Goal: Find specific page/section: Find specific page/section

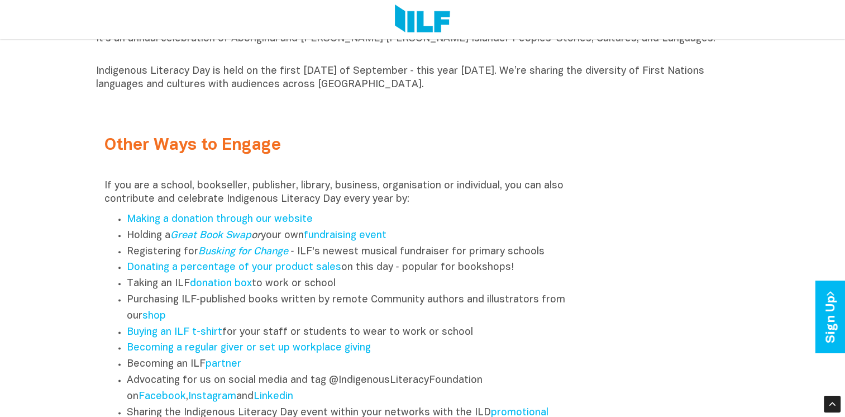
scroll to position [1397, 0]
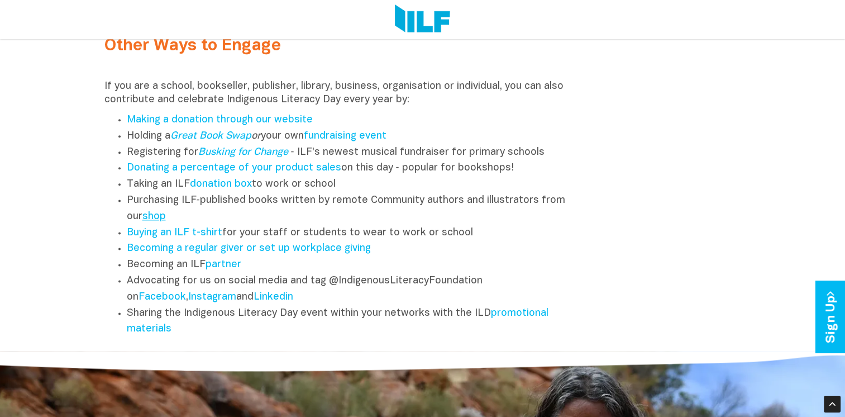
click at [154, 221] on link "shop" at bounding box center [153, 216] width 23 height 9
drag, startPoint x: 172, startPoint y: 227, endPoint x: 133, endPoint y: 216, distance: 40.1
click at [135, 216] on li "Purchasing ILF‑published books written by remote Community authors and illustra…" at bounding box center [352, 209] width 451 height 32
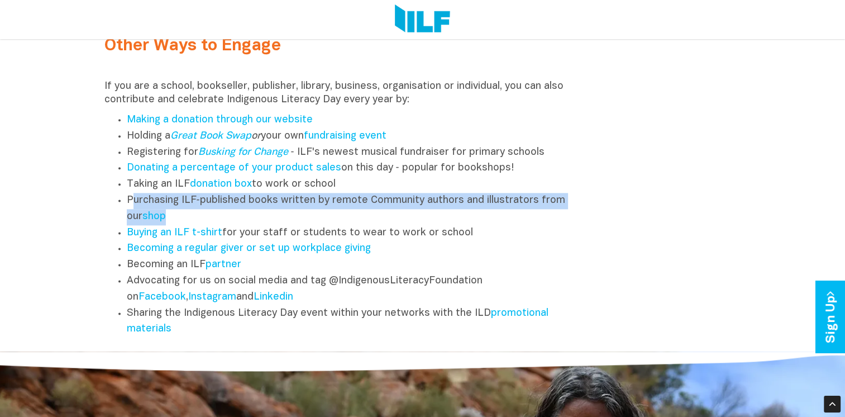
drag, startPoint x: 133, startPoint y: 216, endPoint x: 142, endPoint y: 212, distance: 10.1
click at [142, 212] on li "Purchasing ILF‑published books written by remote Community authors and illustra…" at bounding box center [352, 209] width 451 height 32
click at [134, 208] on li "Purchasing ILF‑published books written by remote Community authors and illustra…" at bounding box center [352, 209] width 451 height 32
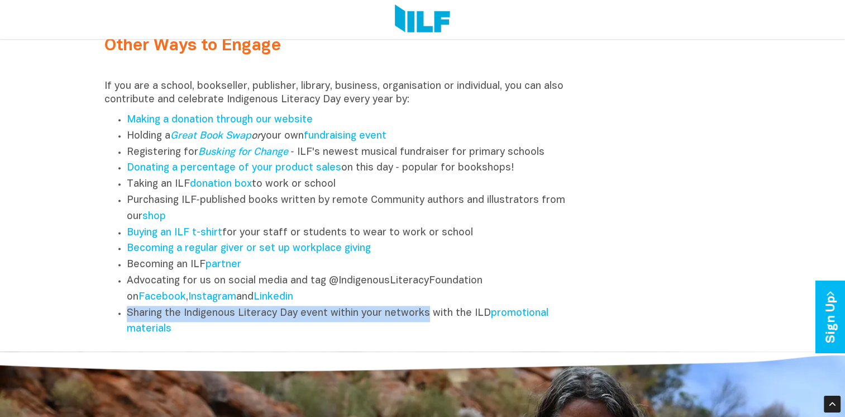
drag, startPoint x: 126, startPoint y: 321, endPoint x: 424, endPoint y: 325, distance: 297.9
click at [424, 325] on ul "Making a donation through our website Holding a Great Book Swap or your own fun…" at bounding box center [341, 224] width 474 height 225
copy li "Sharing the Indigenous Literacy Day event within your networks"
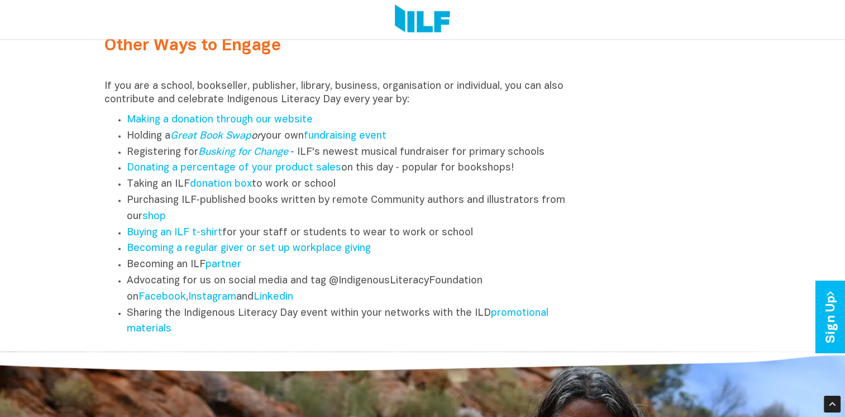
click at [578, 305] on div "Other Ways to Engage If you are a school, bookseller, publisher, library, busin…" at bounding box center [341, 179] width 491 height 329
click at [515, 325] on link "promotional materials" at bounding box center [338, 321] width 422 height 26
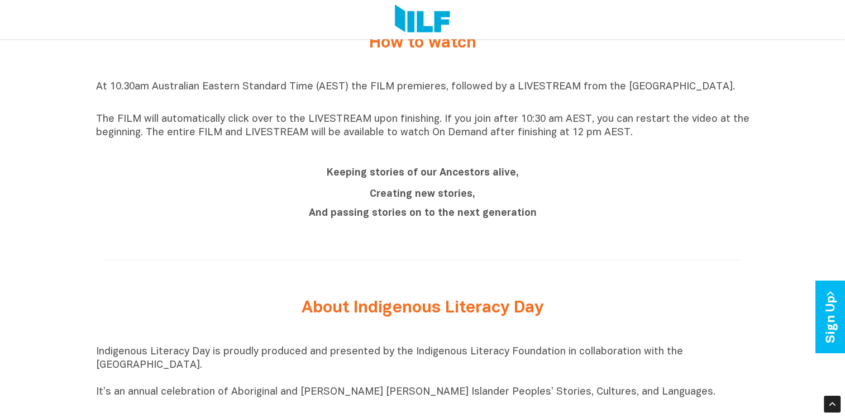
scroll to position [1118, 0]
